Goal: Task Accomplishment & Management: Use online tool/utility

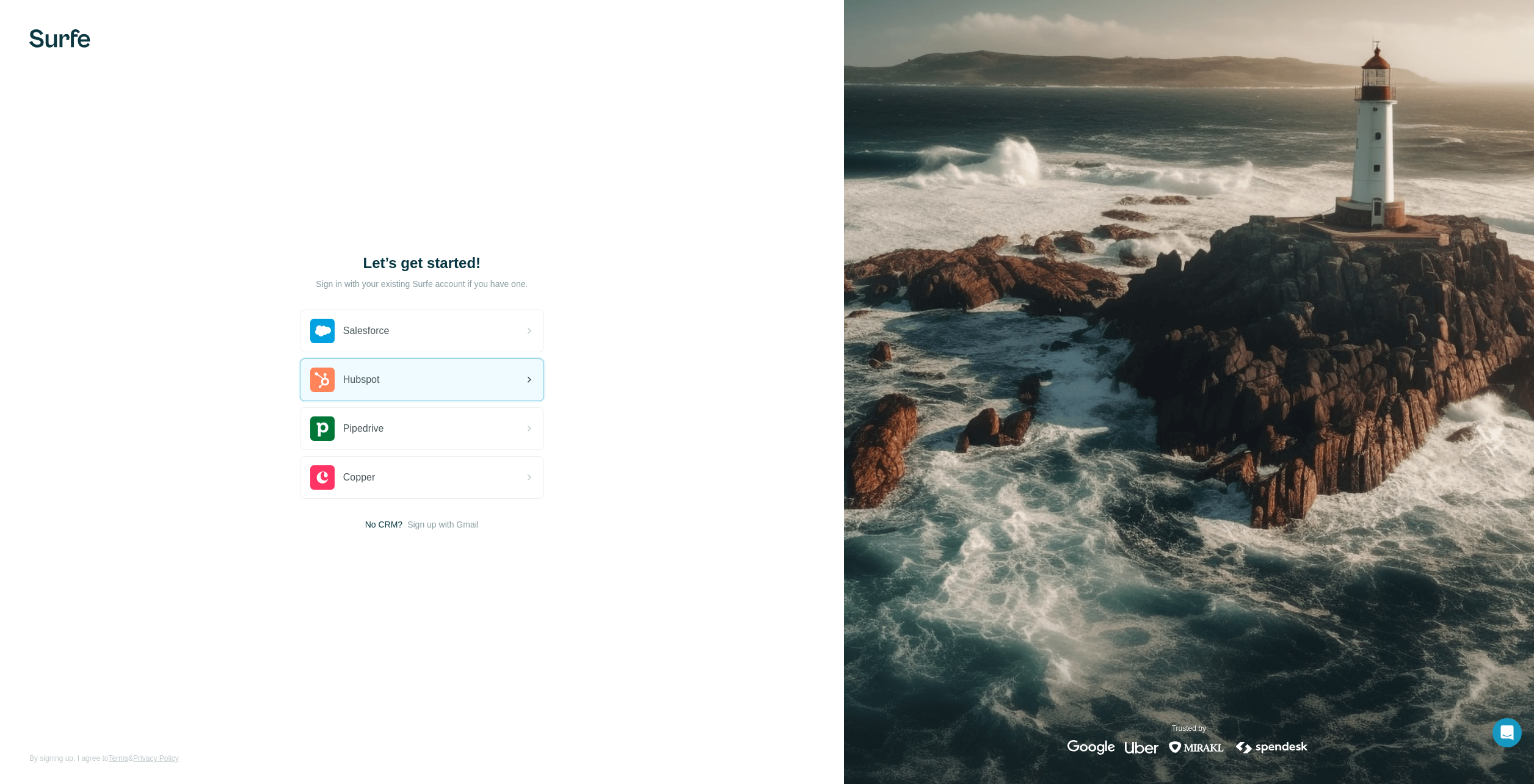
click at [429, 387] on div "Hubspot" at bounding box center [422, 380] width 243 height 42
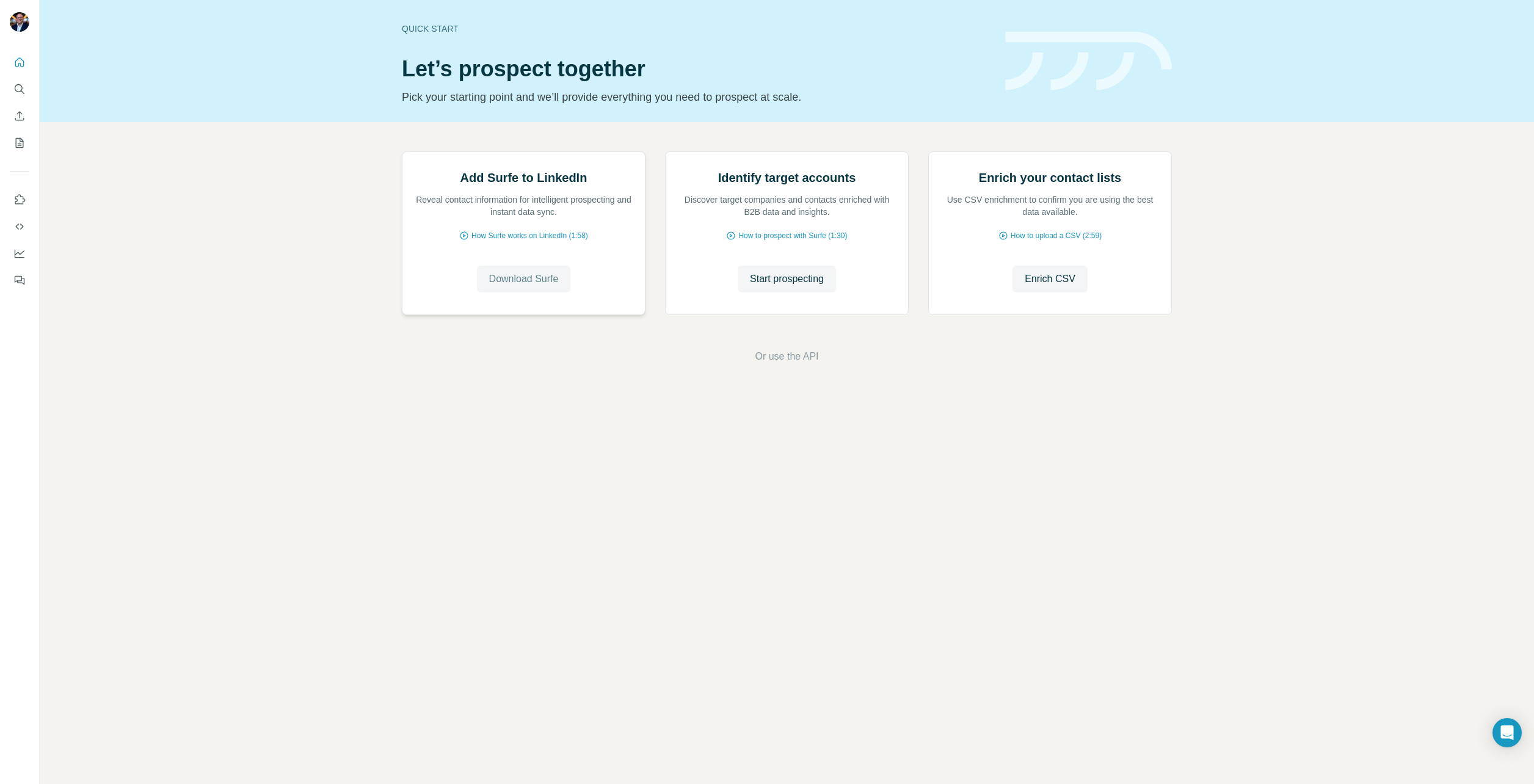
click at [514, 286] on span "Download Surfe" at bounding box center [524, 279] width 70 height 14
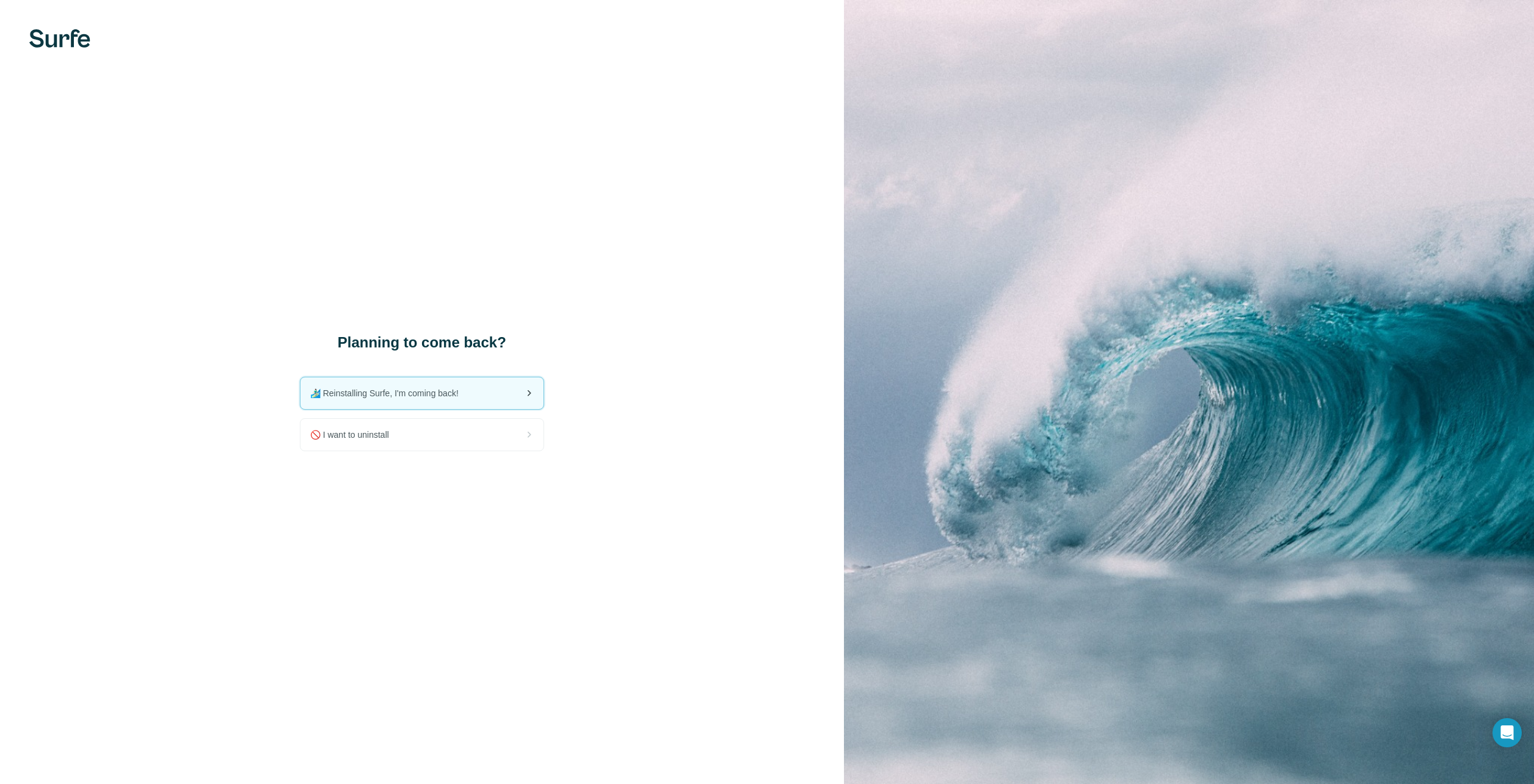
click at [388, 392] on span "🏄🏻‍♂️ Reinstalling Surfe, I'm coming back!" at bounding box center [389, 393] width 158 height 12
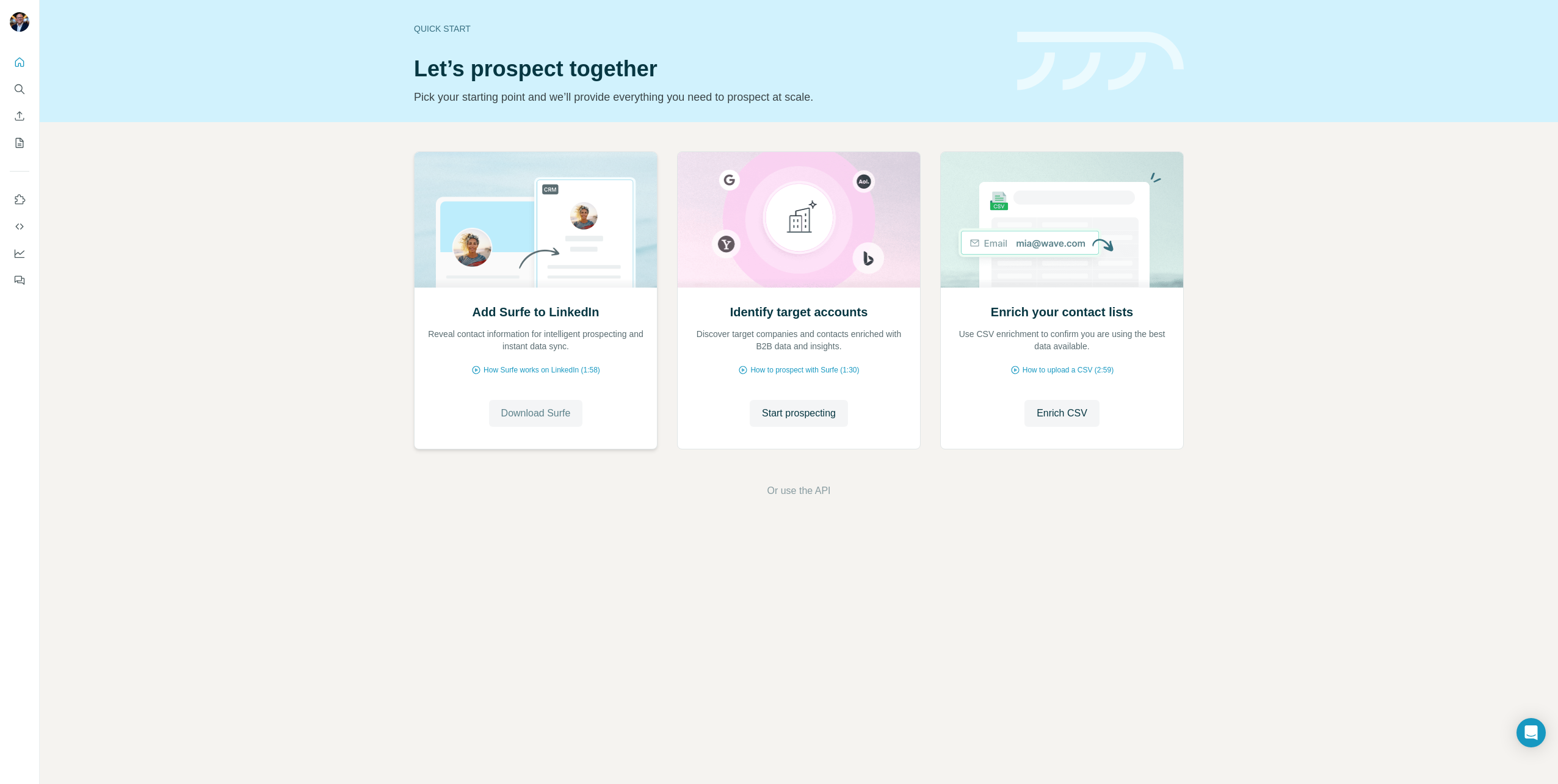
click at [532, 413] on span "Download Surfe" at bounding box center [536, 413] width 70 height 14
